Goal: Information Seeking & Learning: Learn about a topic

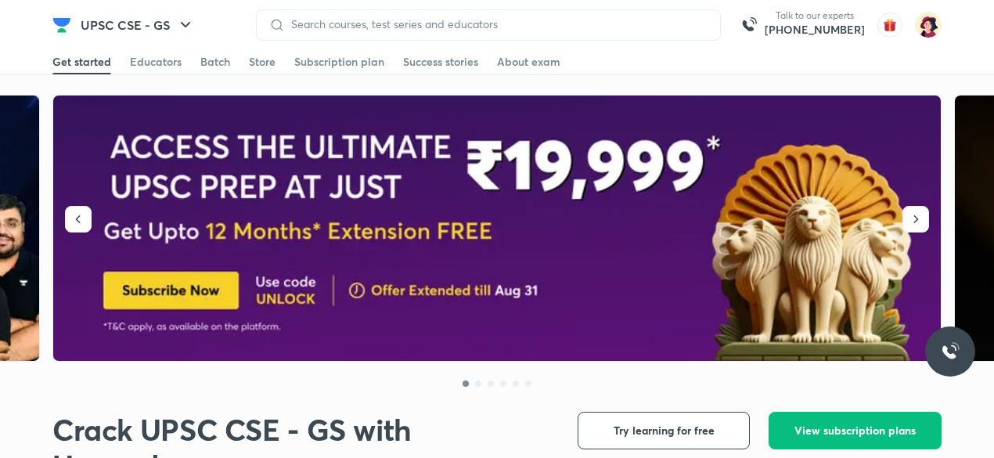
scroll to position [70, 0]
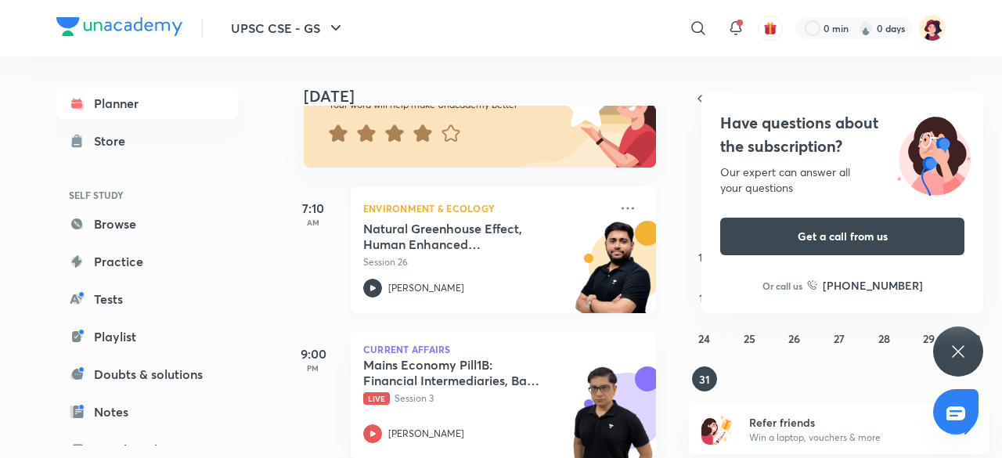
scroll to position [180, 0]
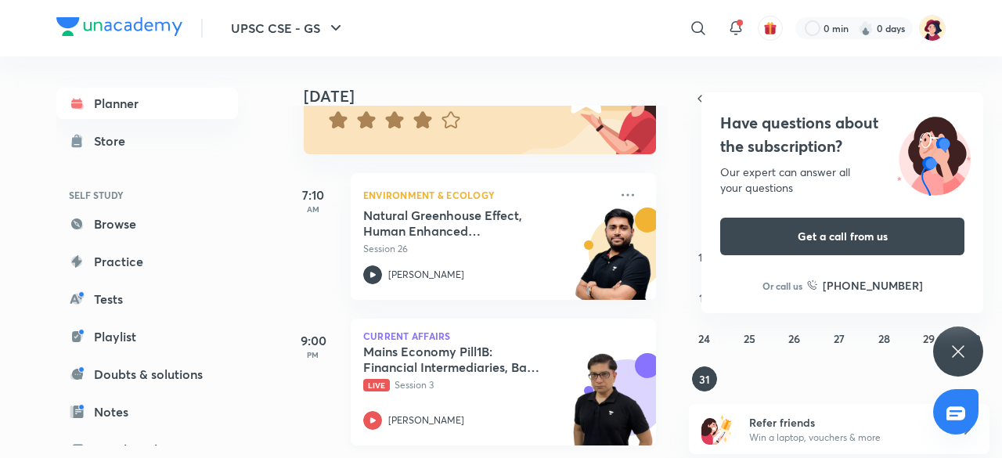
click at [381, 411] on icon at bounding box center [372, 420] width 19 height 19
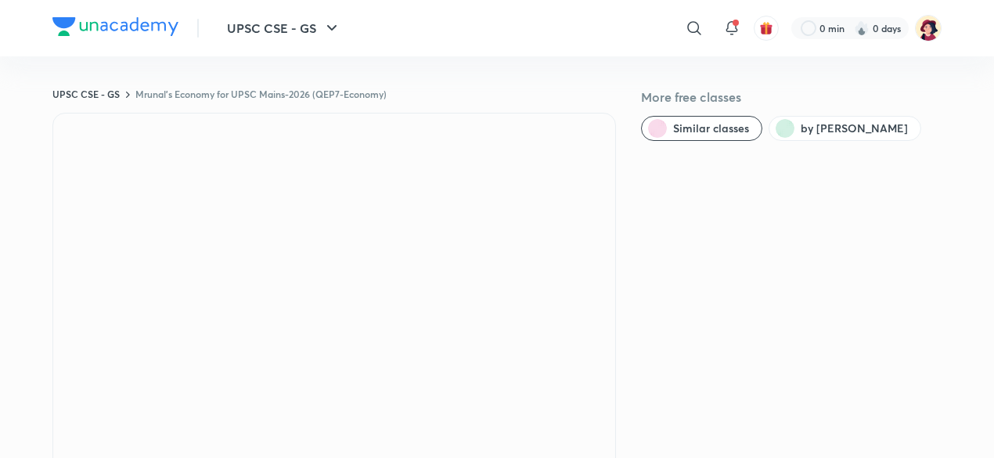
scroll to position [70, 0]
